Goal: Check status: Check status

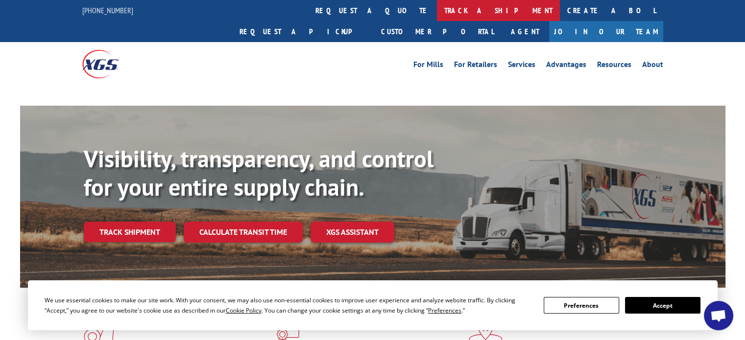
click at [437, 8] on link "track a shipment" at bounding box center [498, 10] width 123 height 21
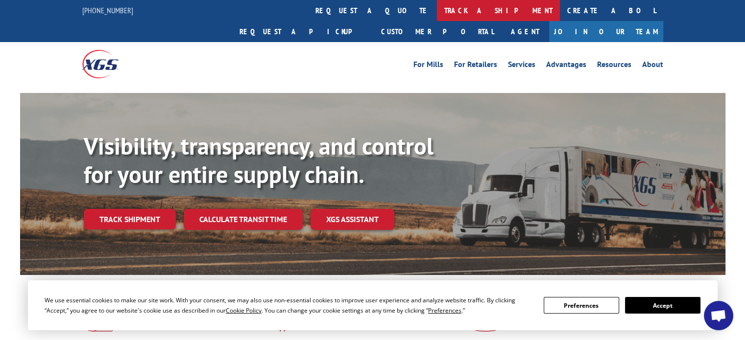
click at [437, 7] on link "track a shipment" at bounding box center [498, 10] width 123 height 21
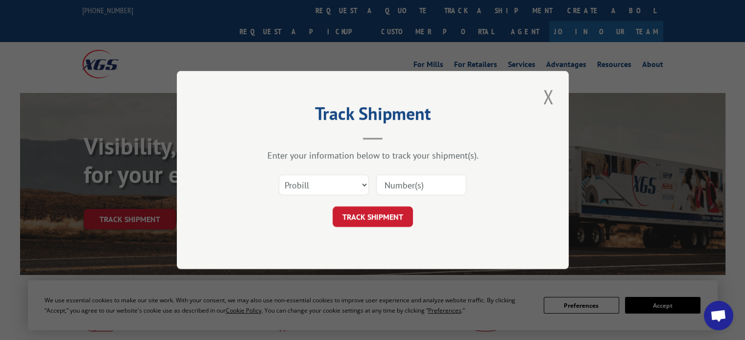
click at [408, 187] on input at bounding box center [421, 185] width 90 height 21
paste input "TSE3378148"
type input "TSE3378148"
click at [376, 217] on button "TRACK SHIPMENT" at bounding box center [373, 217] width 80 height 21
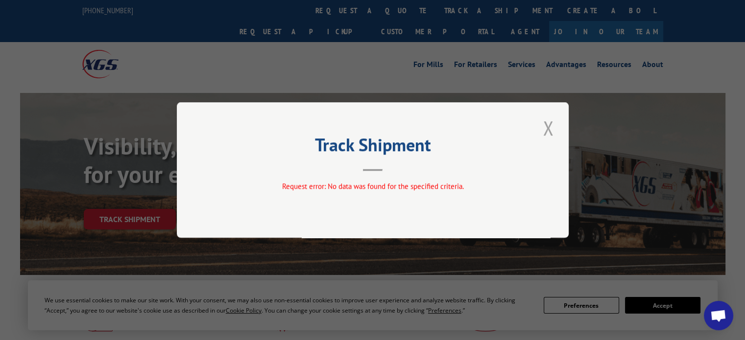
click at [547, 123] on button "Close modal" at bounding box center [548, 128] width 17 height 27
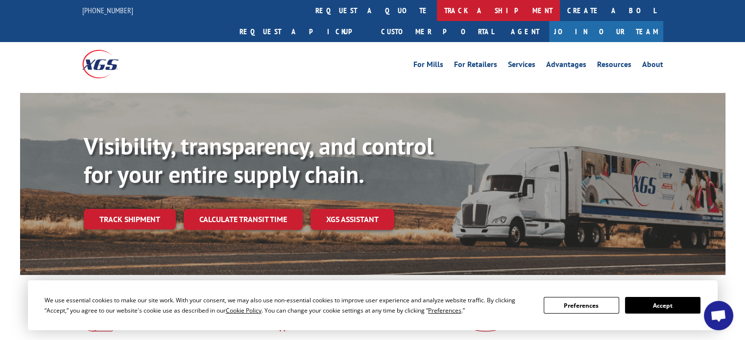
click at [437, 10] on link "track a shipment" at bounding box center [498, 10] width 123 height 21
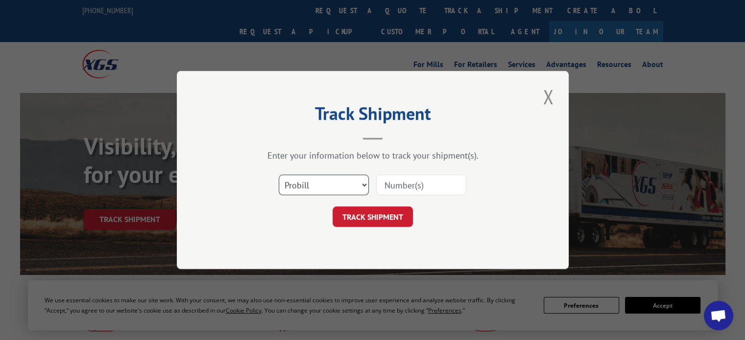
click at [302, 188] on select "Select category... Probill BOL PO" at bounding box center [324, 185] width 90 height 21
select select "bol"
click at [279, 175] on select "Select category... Probill BOL PO" at bounding box center [324, 185] width 90 height 21
drag, startPoint x: 391, startPoint y: 182, endPoint x: 384, endPoint y: 208, distance: 26.8
click at [391, 182] on input at bounding box center [421, 185] width 90 height 21
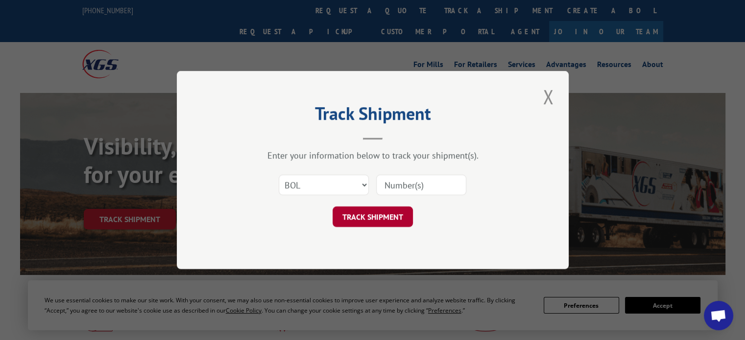
paste input "TSE3378148"
type input "TSE3378148"
click at [381, 213] on button "TRACK SHIPMENT" at bounding box center [373, 217] width 80 height 21
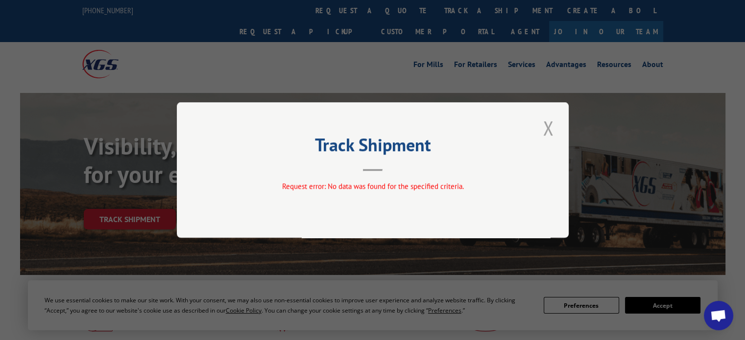
click at [549, 129] on button "Close modal" at bounding box center [548, 128] width 17 height 27
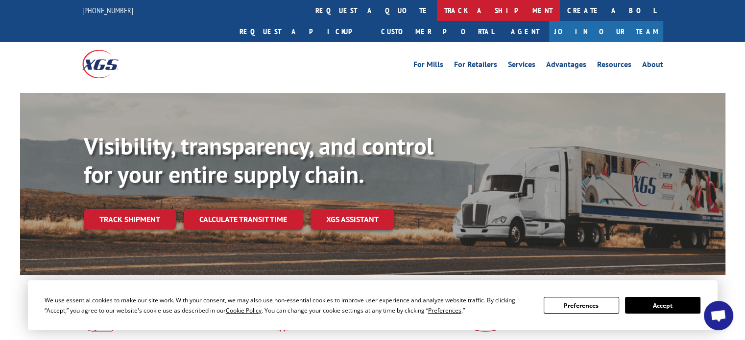
click at [437, 9] on link "track a shipment" at bounding box center [498, 10] width 123 height 21
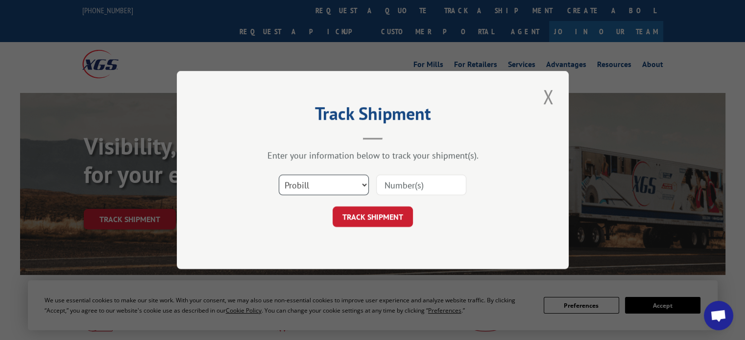
click at [337, 184] on select "Select category... Probill BOL PO" at bounding box center [324, 185] width 90 height 21
select select "po"
click at [279, 175] on select "Select category... Probill BOL PO" at bounding box center [324, 185] width 90 height 21
click at [410, 186] on input at bounding box center [421, 185] width 90 height 21
paste input "TSE3378148"
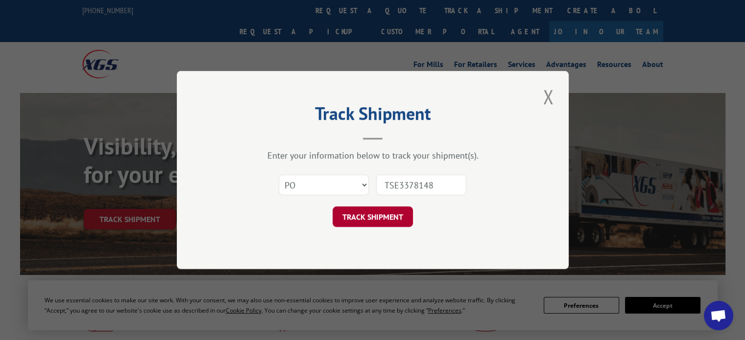
type input "TSE3378148"
click at [378, 215] on button "TRACK SHIPMENT" at bounding box center [373, 217] width 80 height 21
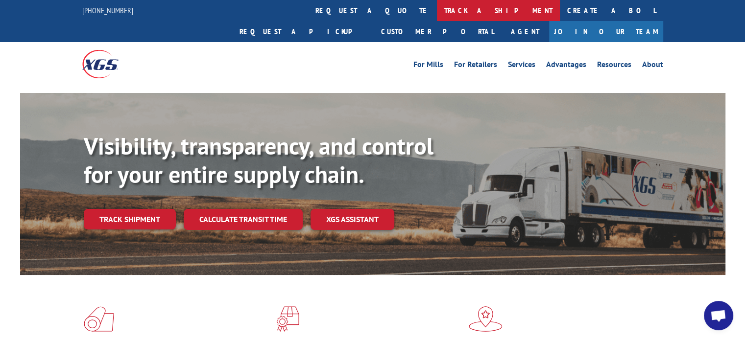
click at [437, 9] on link "track a shipment" at bounding box center [498, 10] width 123 height 21
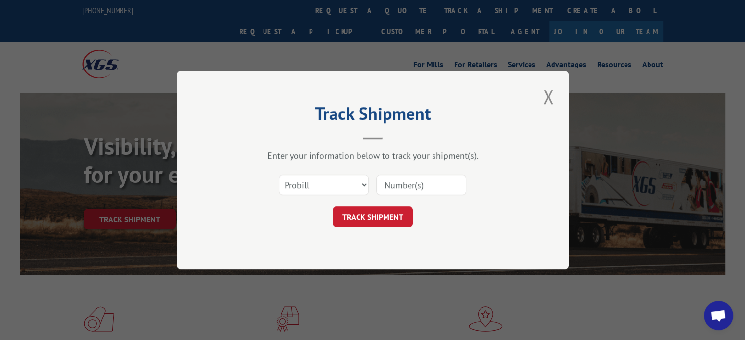
click at [406, 182] on input at bounding box center [421, 185] width 90 height 21
paste input "HJ-SDI026"
type input "HJ-SDI026"
click at [382, 219] on button "TRACK SHIPMENT" at bounding box center [373, 217] width 80 height 21
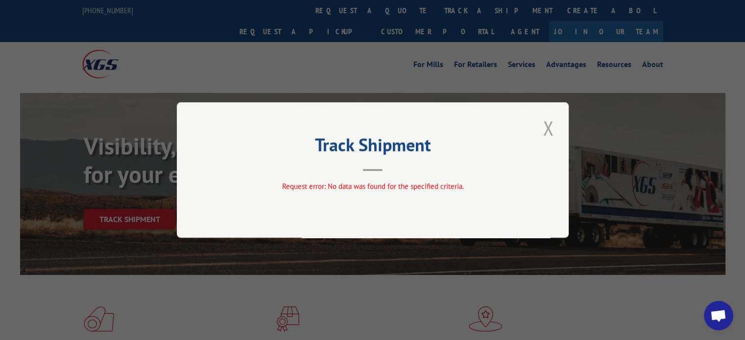
click at [545, 132] on button "Close modal" at bounding box center [548, 128] width 17 height 27
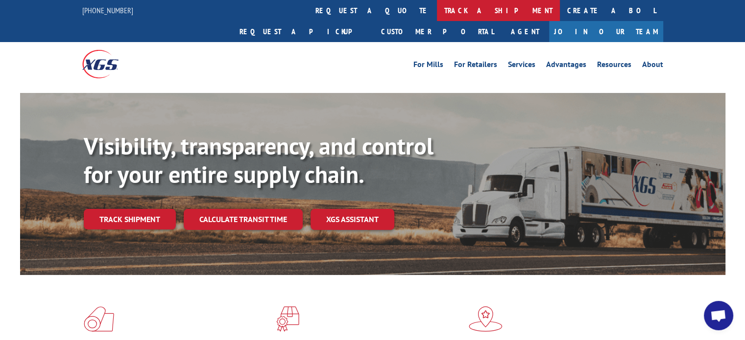
click at [437, 12] on link "track a shipment" at bounding box center [498, 10] width 123 height 21
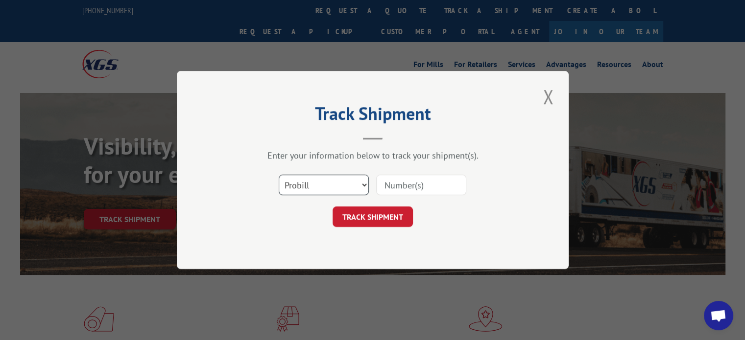
click at [312, 188] on select "Select category... Probill BOL PO" at bounding box center [324, 185] width 90 height 21
select select "bol"
click at [279, 175] on select "Select category... Probill BOL PO" at bounding box center [324, 185] width 90 height 21
drag, startPoint x: 415, startPoint y: 183, endPoint x: 407, endPoint y: 192, distance: 11.9
click at [415, 183] on input at bounding box center [421, 185] width 90 height 21
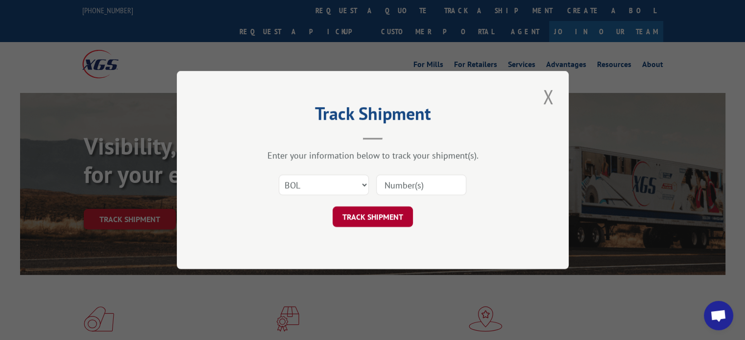
paste input "HJ-SDI026"
type input "HJ-SDI026"
click at [389, 213] on button "TRACK SHIPMENT" at bounding box center [373, 217] width 80 height 21
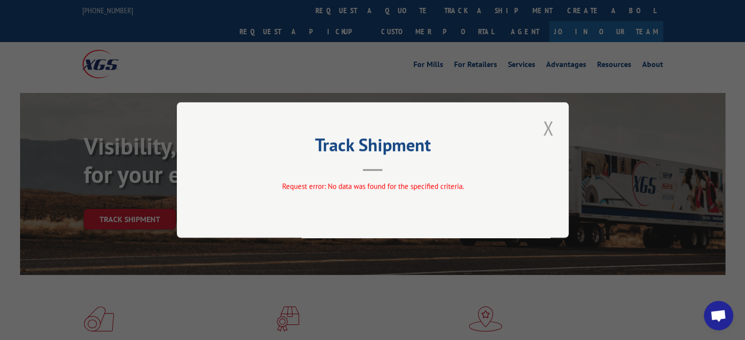
click at [549, 131] on button "Close modal" at bounding box center [548, 128] width 17 height 27
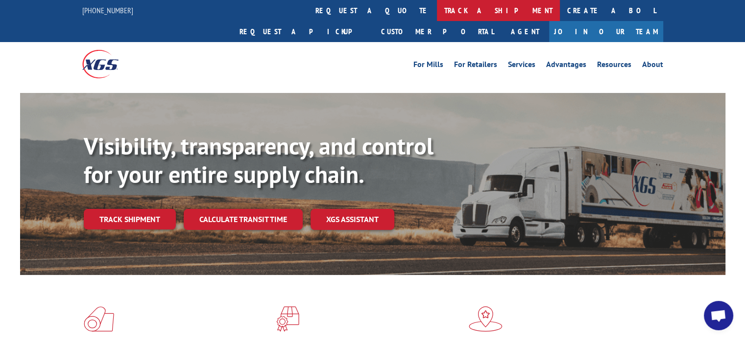
click at [437, 11] on link "track a shipment" at bounding box center [498, 10] width 123 height 21
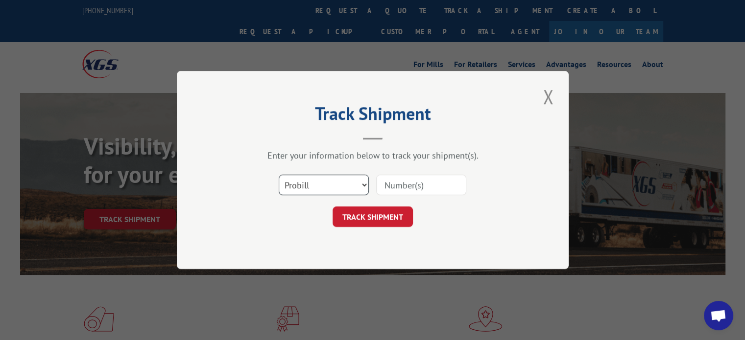
click at [311, 179] on select "Select category... Probill BOL PO" at bounding box center [324, 185] width 90 height 21
select select "po"
click at [279, 175] on select "Select category... Probill BOL PO" at bounding box center [324, 185] width 90 height 21
drag, startPoint x: 400, startPoint y: 185, endPoint x: 392, endPoint y: 216, distance: 31.8
click at [400, 185] on input at bounding box center [421, 185] width 90 height 21
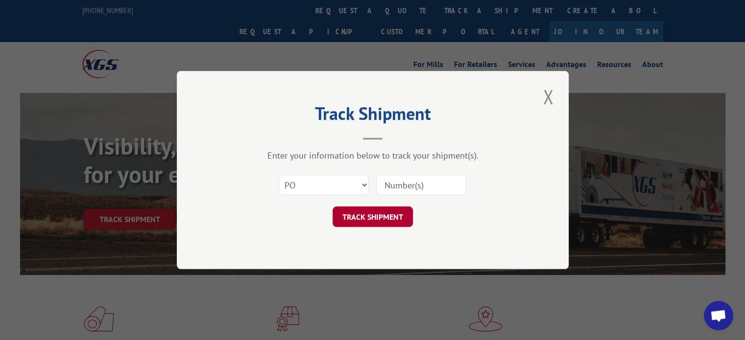
paste input "HJ-SDI026"
type input "HJ-SDI026"
click at [385, 221] on button "TRACK SHIPMENT" at bounding box center [373, 217] width 80 height 21
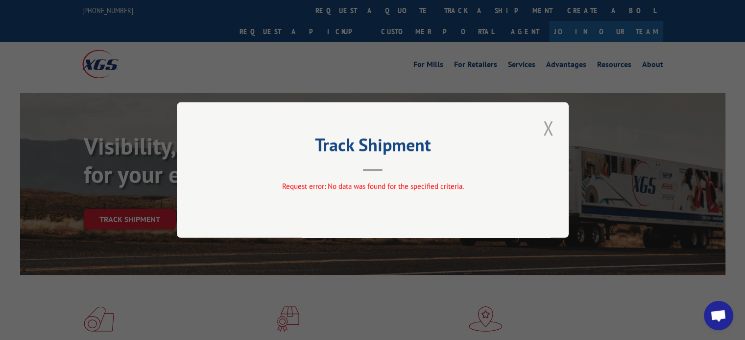
click at [548, 131] on button "Close modal" at bounding box center [548, 128] width 17 height 27
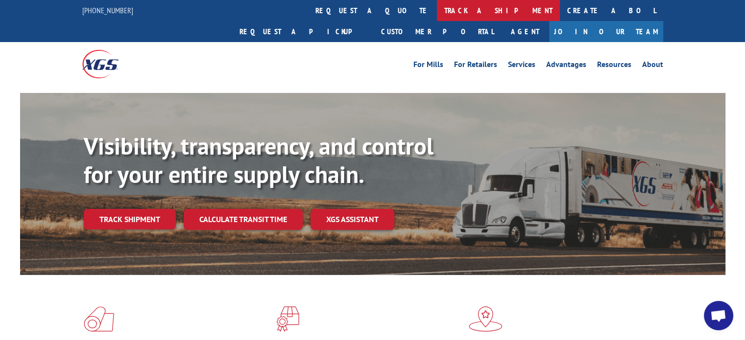
click at [437, 7] on link "track a shipment" at bounding box center [498, 10] width 123 height 21
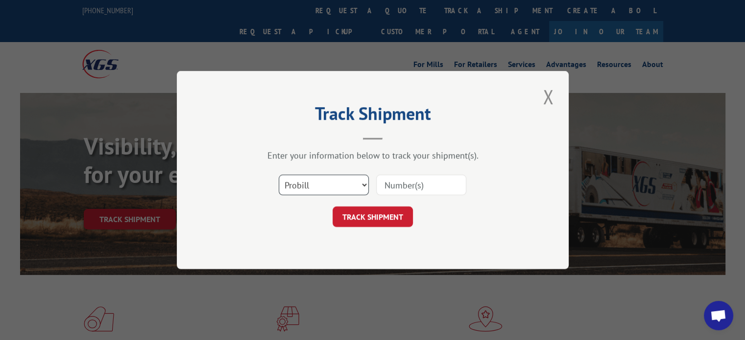
click at [358, 186] on select "Select category... Probill BOL PO" at bounding box center [324, 185] width 90 height 21
click at [545, 99] on button "Close modal" at bounding box center [548, 96] width 17 height 27
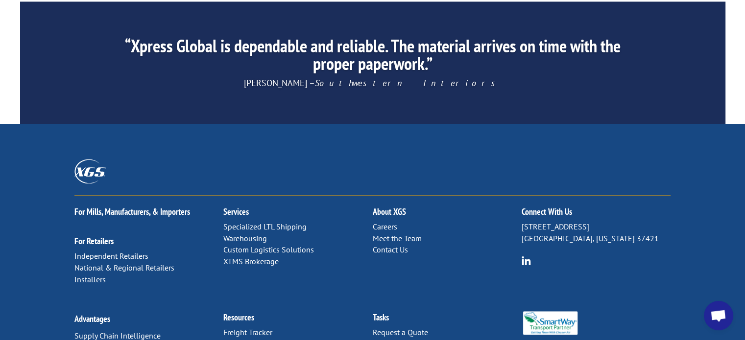
scroll to position [1598, 0]
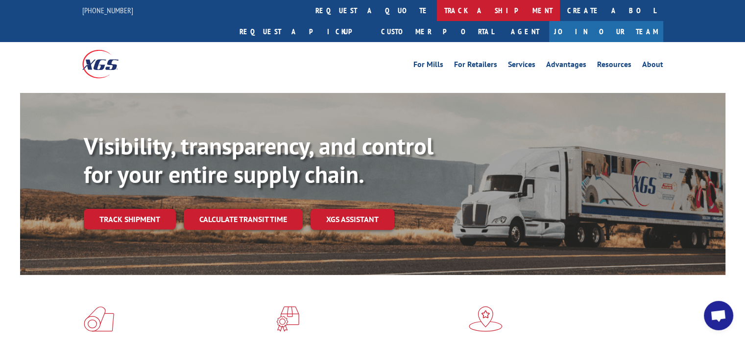
click at [437, 10] on link "track a shipment" at bounding box center [498, 10] width 123 height 21
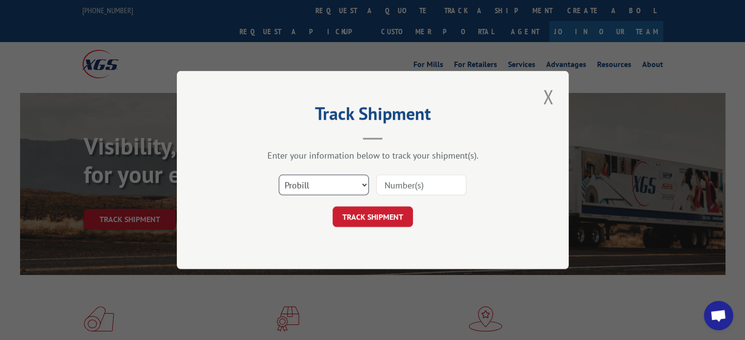
click at [331, 186] on select "Select category... Probill BOL PO" at bounding box center [324, 185] width 90 height 21
select select "bol"
click at [279, 175] on select "Select category... Probill BOL PO" at bounding box center [324, 185] width 90 height 21
click at [392, 186] on input at bounding box center [421, 185] width 90 height 21
paste input "160-97707153=8060052401="
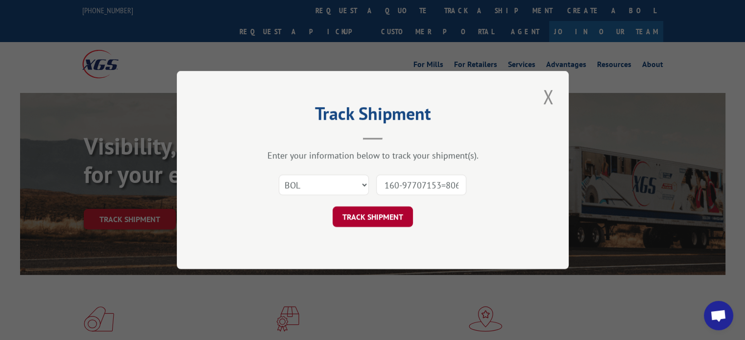
scroll to position [0, 39]
type input "160-97707153=8060052401="
click at [376, 213] on button "TRACK SHIPMENT" at bounding box center [373, 217] width 80 height 21
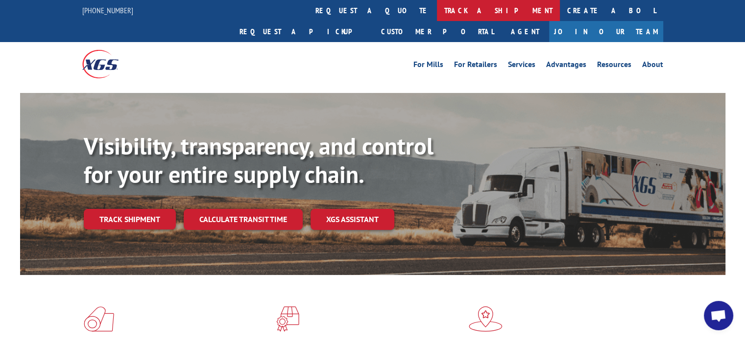
click at [437, 10] on link "track a shipment" at bounding box center [498, 10] width 123 height 21
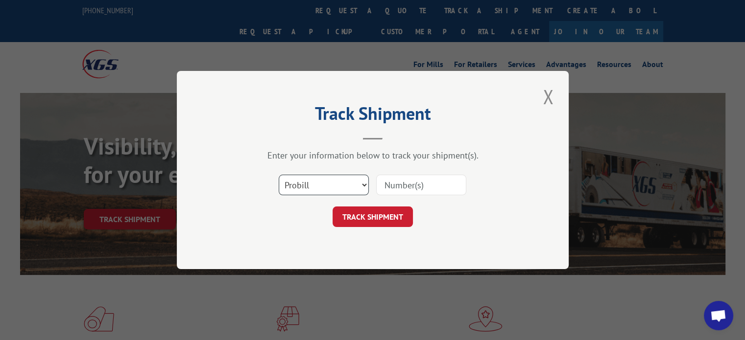
click at [319, 194] on select "Select category... Probill BOL PO" at bounding box center [324, 185] width 90 height 21
select select "po"
click at [279, 175] on select "Select category... Probill BOL PO" at bounding box center [324, 185] width 90 height 21
click at [389, 183] on input at bounding box center [421, 185] width 90 height 21
paste input "160-97707153=8060052401="
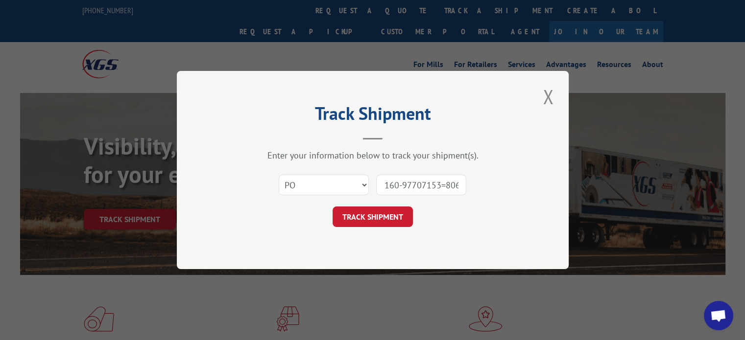
scroll to position [0, 39]
type input "160-97707153=8060052401="
click at [387, 215] on button "TRACK SHIPMENT" at bounding box center [373, 217] width 80 height 21
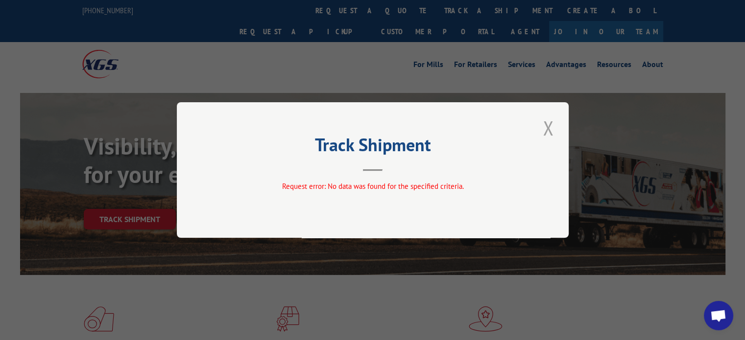
click at [547, 127] on button "Close modal" at bounding box center [548, 128] width 17 height 27
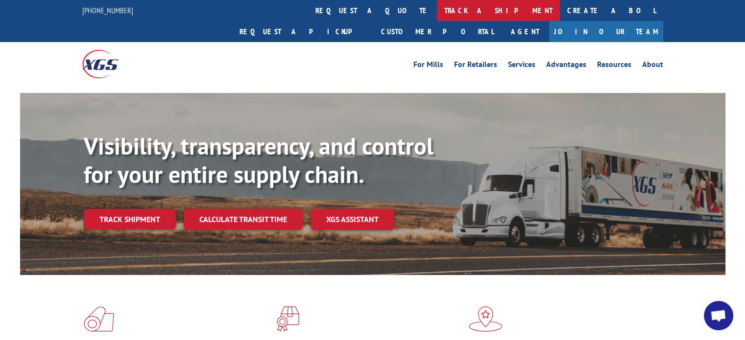
click at [437, 12] on link "track a shipment" at bounding box center [498, 10] width 123 height 21
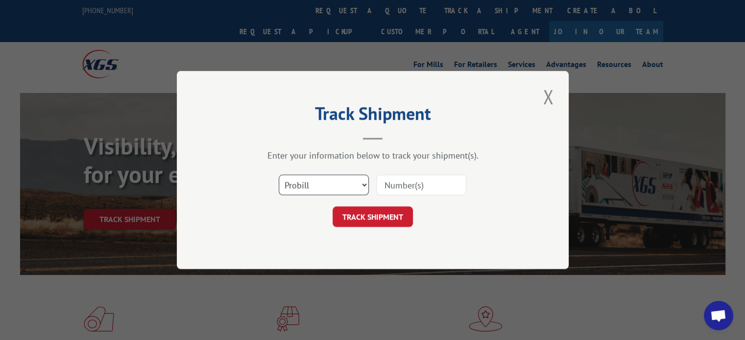
drag, startPoint x: 308, startPoint y: 188, endPoint x: 304, endPoint y: 193, distance: 6.8
click at [308, 188] on select "Select category... Probill BOL PO" at bounding box center [324, 185] width 90 height 21
select select "po"
click at [279, 175] on select "Select category... Probill BOL PO" at bounding box center [324, 185] width 90 height 21
drag, startPoint x: 419, startPoint y: 190, endPoint x: 392, endPoint y: 216, distance: 37.8
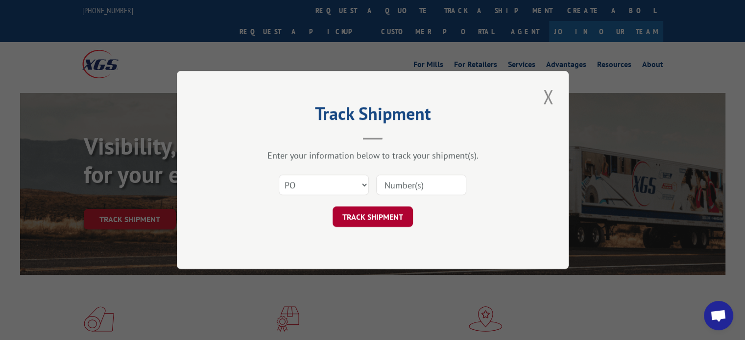
click at [419, 190] on input at bounding box center [421, 185] width 90 height 21
paste input "8060052401"
type input "8060052401"
click at [391, 217] on button "TRACK SHIPMENT" at bounding box center [373, 217] width 80 height 21
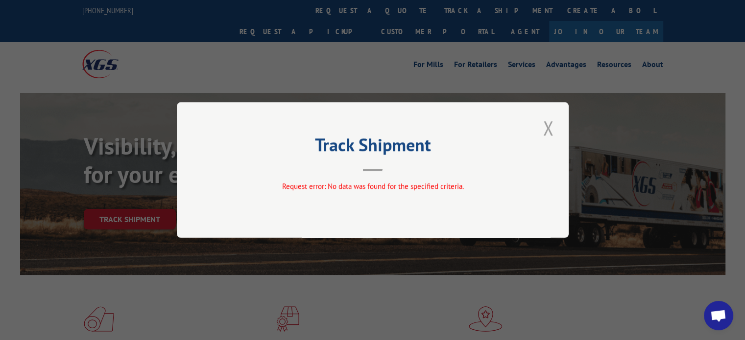
click at [548, 122] on button "Close modal" at bounding box center [548, 128] width 17 height 27
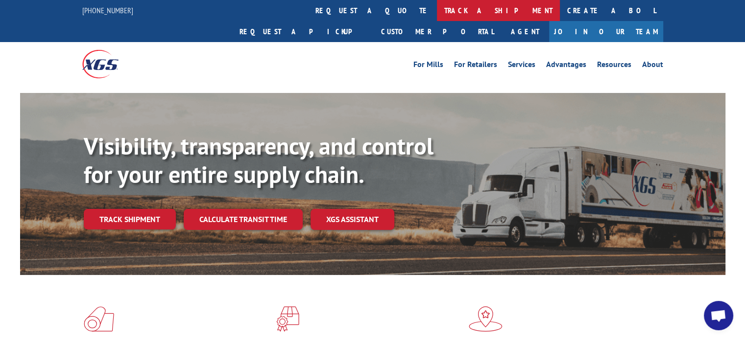
click at [437, 12] on link "track a shipment" at bounding box center [498, 10] width 123 height 21
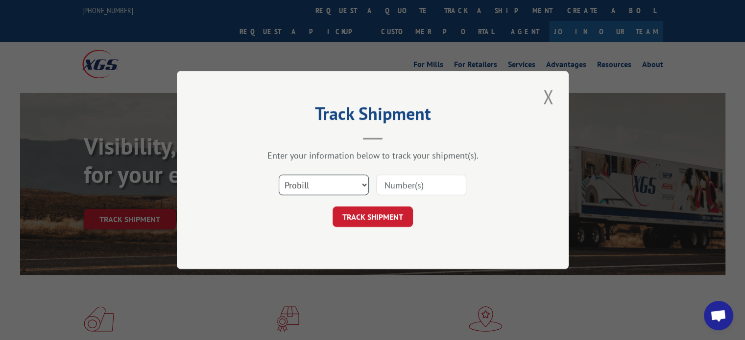
click at [313, 187] on select "Select category... Probill BOL PO" at bounding box center [324, 185] width 90 height 21
select select "po"
click at [279, 175] on select "Select category... Probill BOL PO" at bounding box center [324, 185] width 90 height 21
drag, startPoint x: 396, startPoint y: 182, endPoint x: 392, endPoint y: 198, distance: 17.0
click at [396, 182] on input at bounding box center [421, 185] width 90 height 21
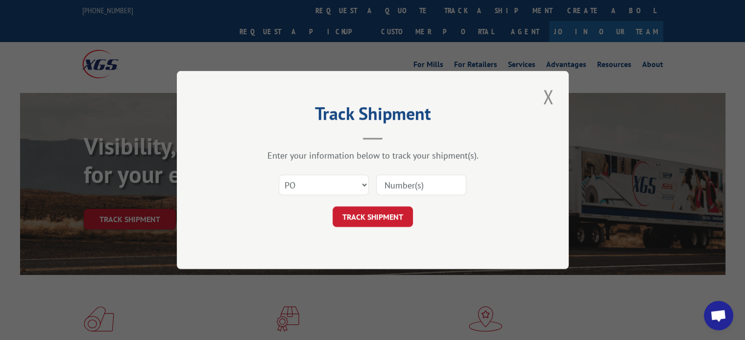
paste input "160-97707153"
type input "160-97707153"
click at [389, 213] on button "TRACK SHIPMENT" at bounding box center [373, 217] width 80 height 21
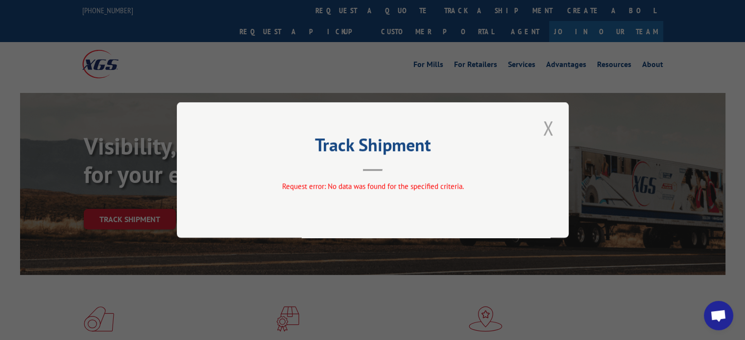
click at [551, 123] on button "Close modal" at bounding box center [548, 128] width 17 height 27
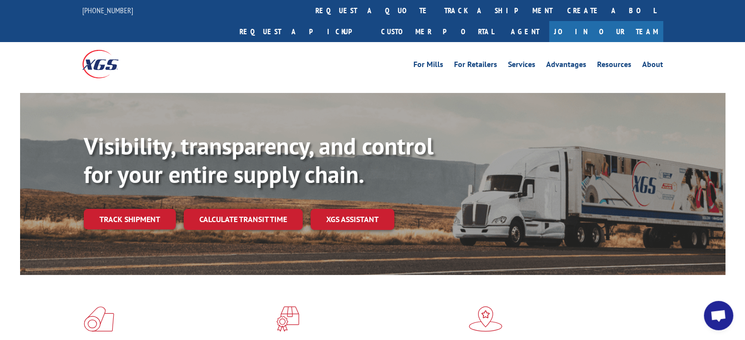
click at [437, 14] on link "track a shipment" at bounding box center [498, 10] width 123 height 21
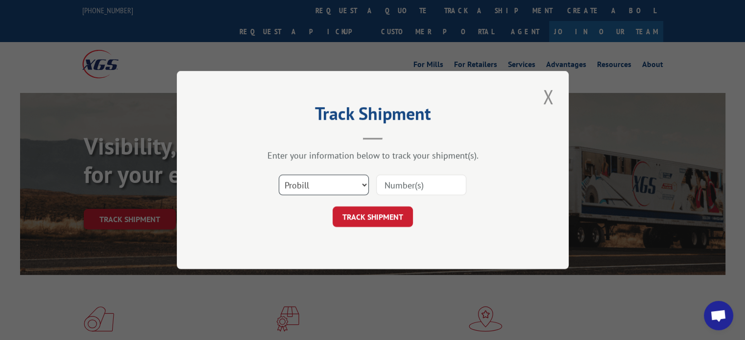
click at [361, 180] on select "Select category... Probill BOL PO" at bounding box center [324, 185] width 90 height 21
select select "po"
click at [279, 175] on select "Select category... Probill BOL PO" at bounding box center [324, 185] width 90 height 21
click at [399, 184] on input at bounding box center [421, 185] width 90 height 21
paste input "160-97707153=8060052401="
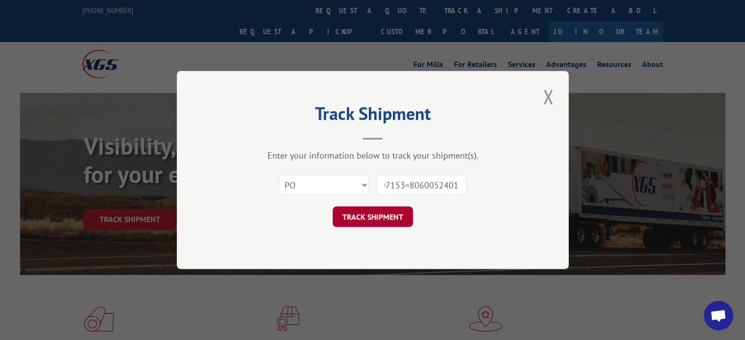
scroll to position [0, 34]
type input "160-97707153=8060052401"
click at [376, 218] on button "TRACK SHIPMENT" at bounding box center [373, 217] width 80 height 21
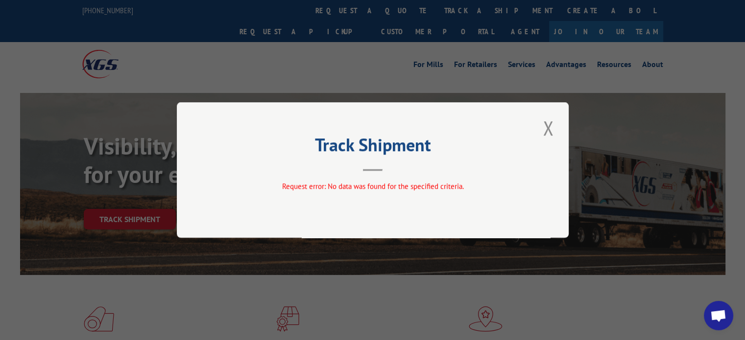
click at [411, 70] on div "Track Shipment Request error: No data was found for the specified criteria." at bounding box center [372, 170] width 745 height 340
click at [544, 128] on button "Close modal" at bounding box center [548, 128] width 17 height 27
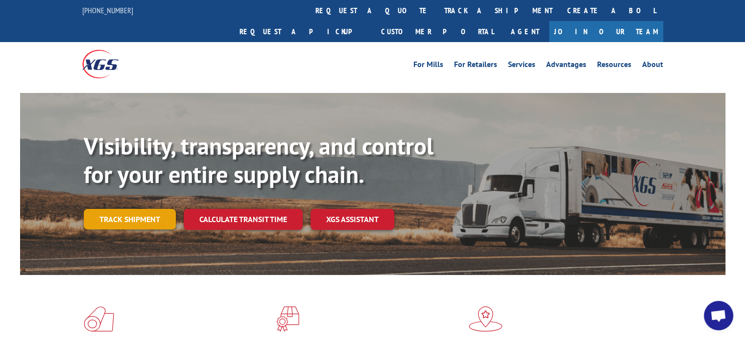
click at [130, 209] on link "Track shipment" at bounding box center [130, 219] width 92 height 21
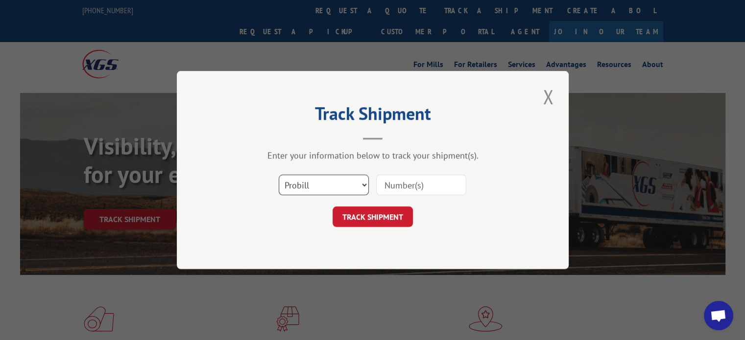
click at [310, 182] on select "Select category... Probill BOL PO" at bounding box center [324, 185] width 90 height 21
click at [39, 167] on div "Track Shipment Enter your information below to track your shipment(s). Select c…" at bounding box center [372, 170] width 745 height 340
click at [551, 97] on button "Close modal" at bounding box center [548, 96] width 17 height 27
